Goal: Information Seeking & Learning: Check status

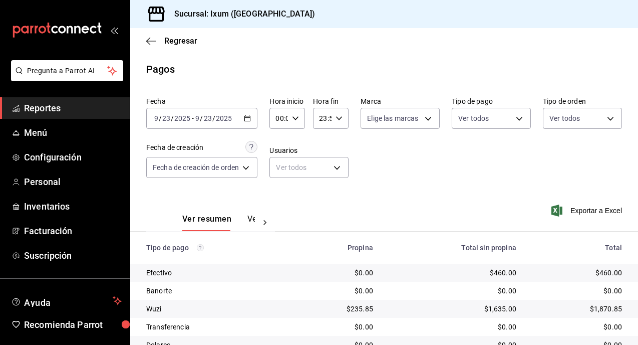
scroll to position [61, 0]
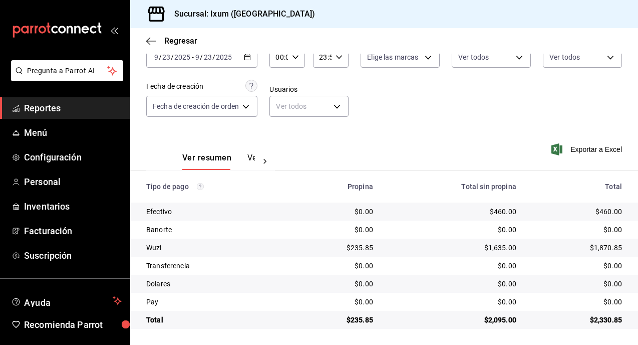
click at [79, 105] on span "Reportes" at bounding box center [73, 108] width 98 height 14
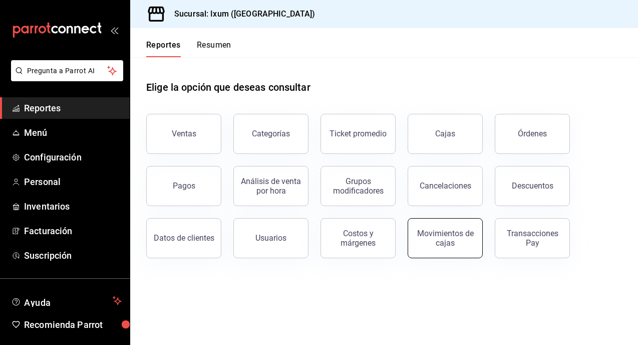
click at [431, 234] on div "Movimientos de cajas" at bounding box center [445, 237] width 62 height 19
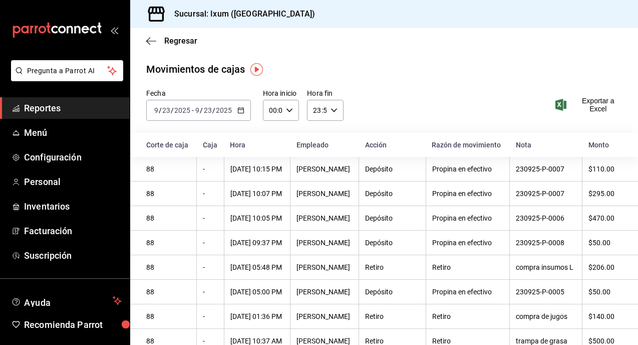
click at [57, 104] on span "Reportes" at bounding box center [73, 108] width 98 height 14
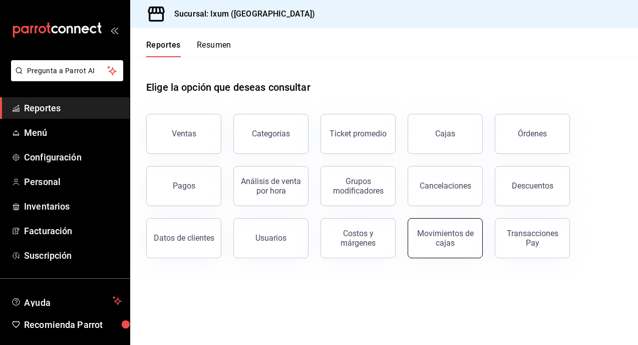
click at [439, 237] on div "Movimientos de cajas" at bounding box center [445, 237] width 62 height 19
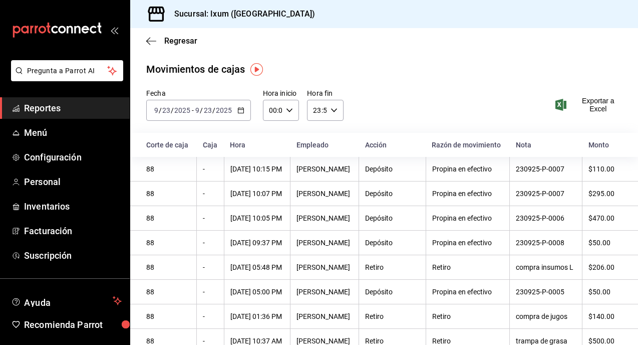
click at [53, 106] on span "Reportes" at bounding box center [73, 108] width 98 height 14
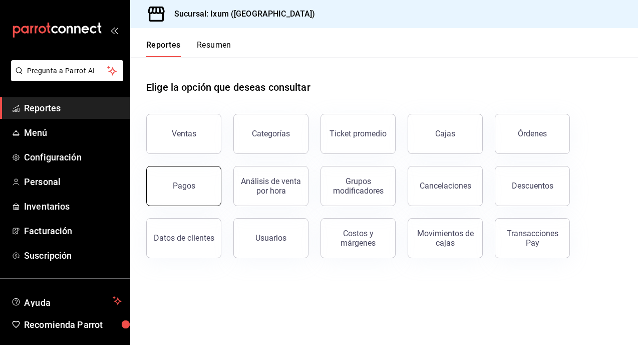
click at [204, 188] on button "Pagos" at bounding box center [183, 186] width 75 height 40
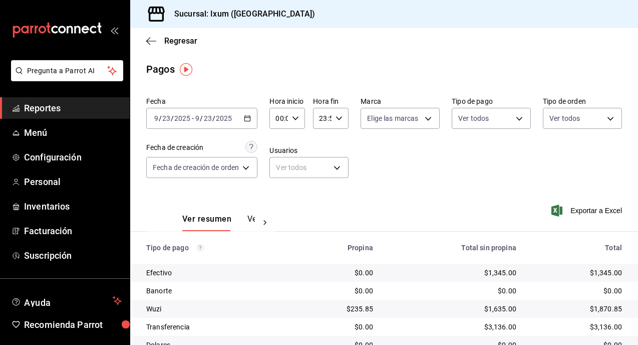
scroll to position [61, 0]
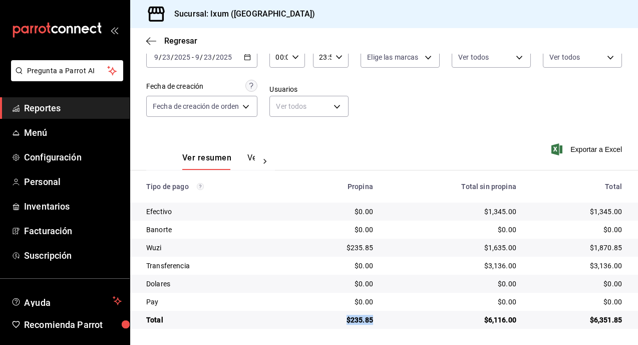
drag, startPoint x: 342, startPoint y: 319, endPoint x: 372, endPoint y: 319, distance: 30.5
click at [372, 319] on div "$235.85" at bounding box center [338, 319] width 70 height 10
copy div "$235.85"
click at [347, 144] on div "Ver resumen Ver pagos Exportar a Excel" at bounding box center [384, 155] width 508 height 53
